Goal: Information Seeking & Learning: Learn about a topic

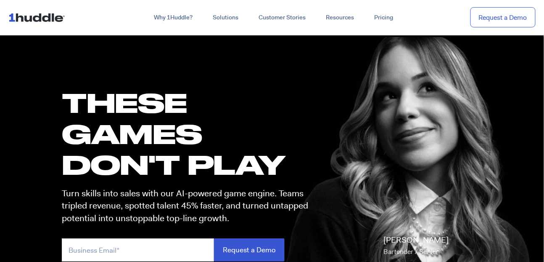
click at [39, 12] on img at bounding box center [38, 17] width 60 height 16
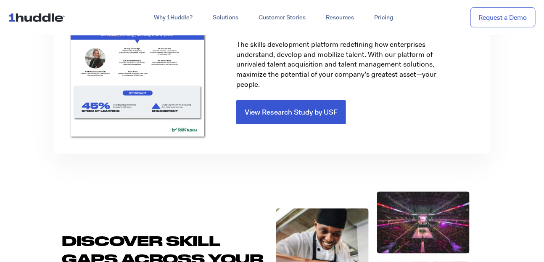
scroll to position [1431, 0]
